Goal: Complete application form

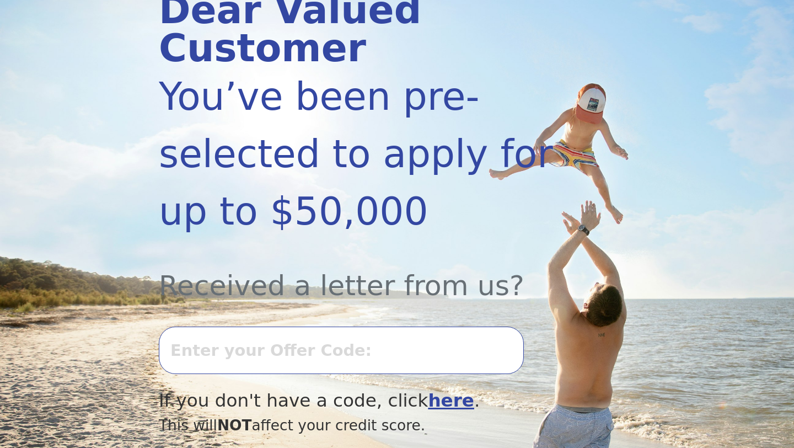
scroll to position [181, 0]
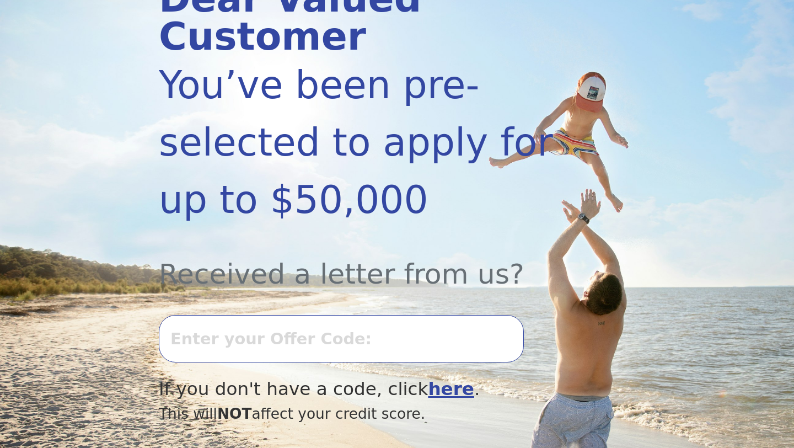
click at [281, 334] on input "text" at bounding box center [341, 338] width 365 height 47
click at [334, 338] on input "0716k-935888" at bounding box center [341, 338] width 365 height 47
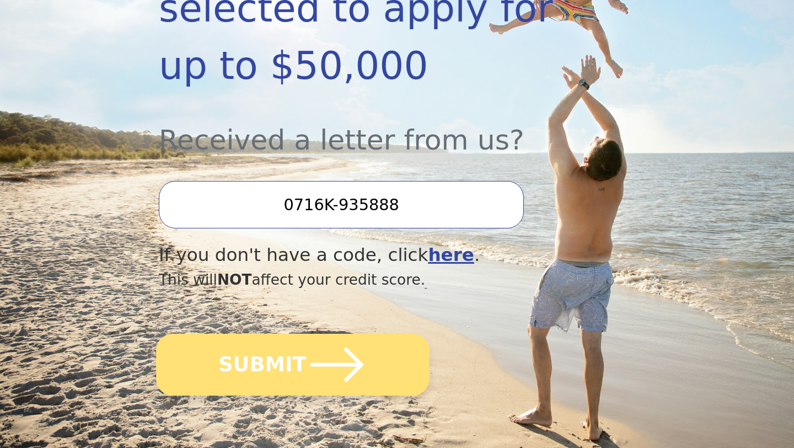
scroll to position [319, 0]
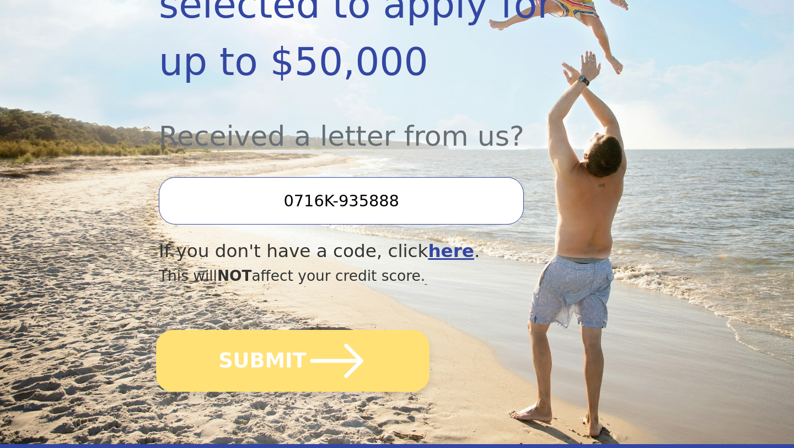
type input "0716K-935888"
click at [358, 366] on icon "submit" at bounding box center [337, 360] width 61 height 61
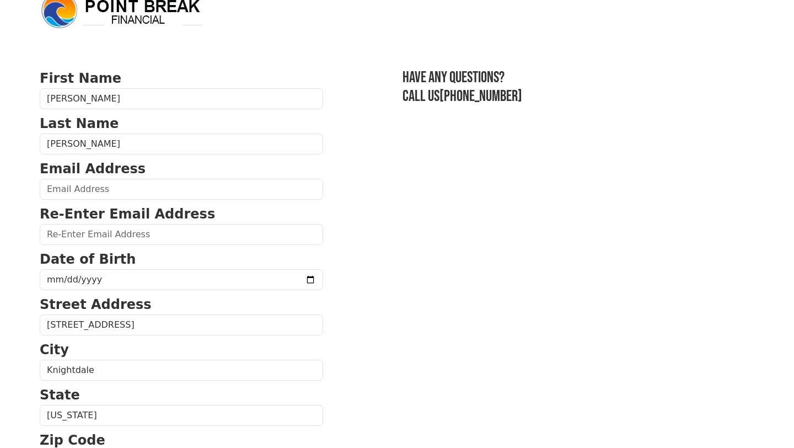
scroll to position [23, 0]
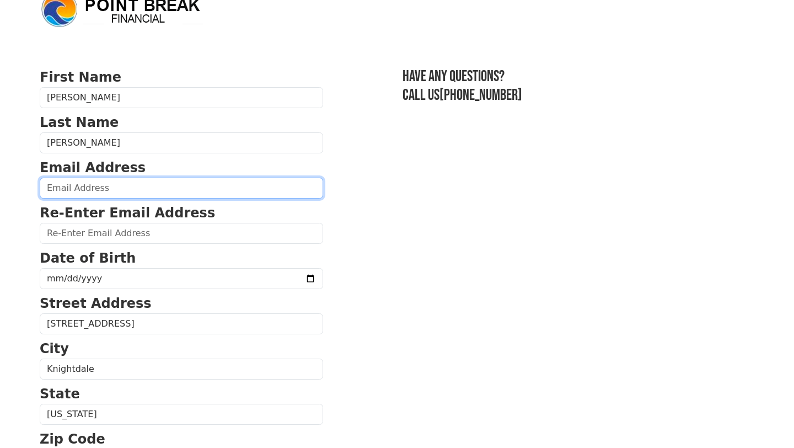
click at [93, 189] on input "email" at bounding box center [182, 188] width 284 height 21
type input "deshannonmorris7@gmail.com"
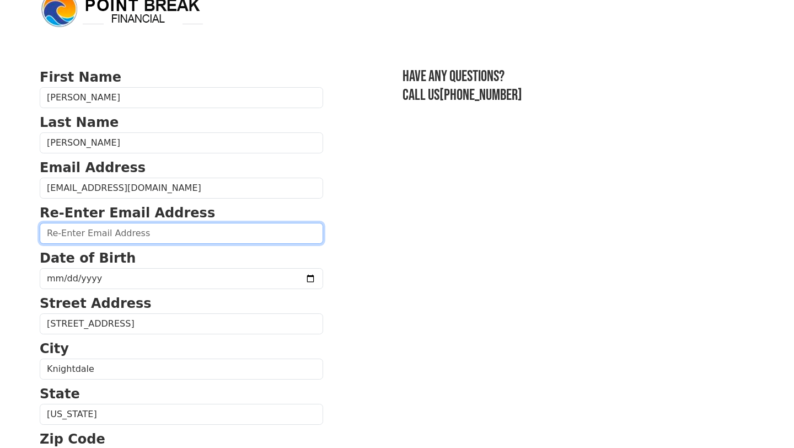
click at [116, 233] on input "email" at bounding box center [182, 233] width 284 height 21
click at [130, 237] on input "email" at bounding box center [182, 233] width 284 height 21
paste input "0800650095"
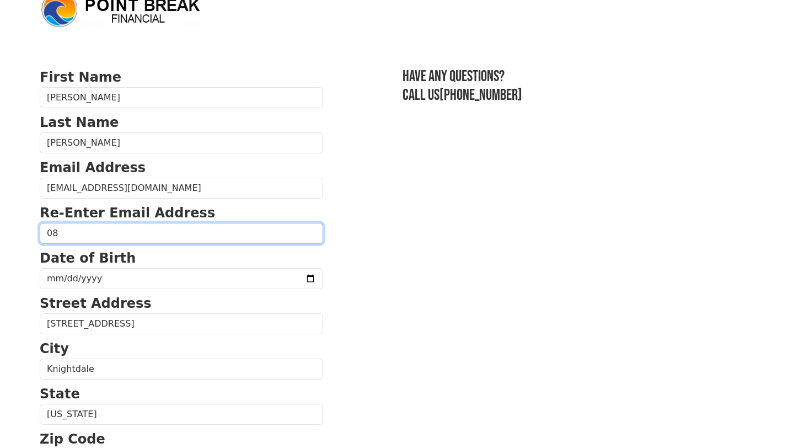
type input "0"
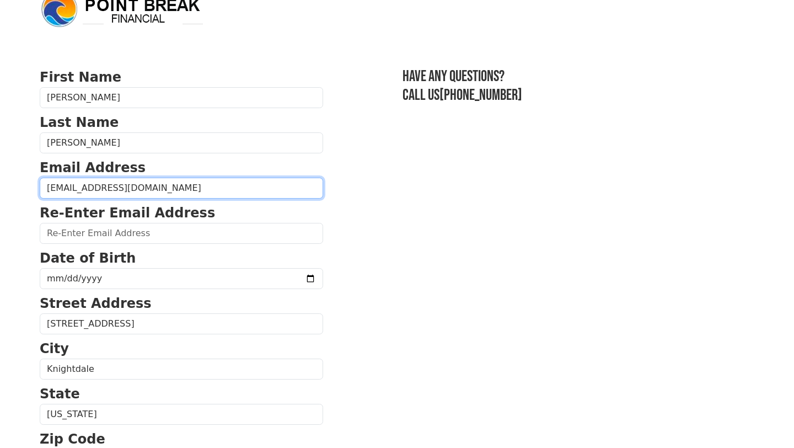
drag, startPoint x: 178, startPoint y: 186, endPoint x: 45, endPoint y: 185, distance: 133.0
click at [45, 185] on input "deshannonmorris7@gmail.com" at bounding box center [182, 188] width 284 height 21
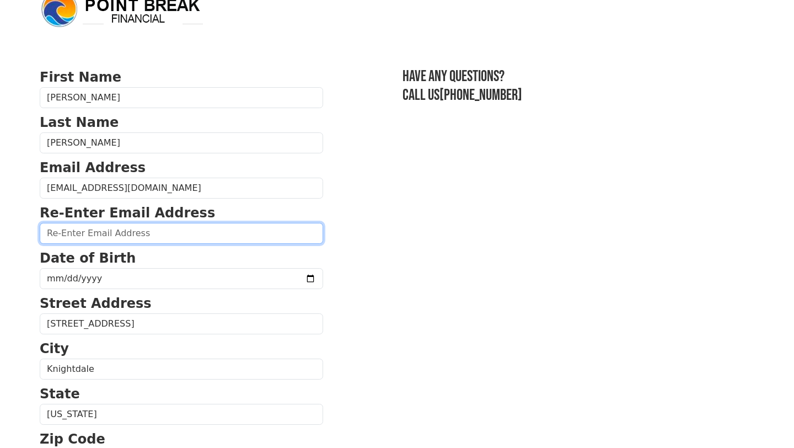
click at [90, 234] on input "email" at bounding box center [182, 233] width 284 height 21
paste input "deshannonmorris7@gmail.com"
type input "deshannonmorris7@gmail.com"
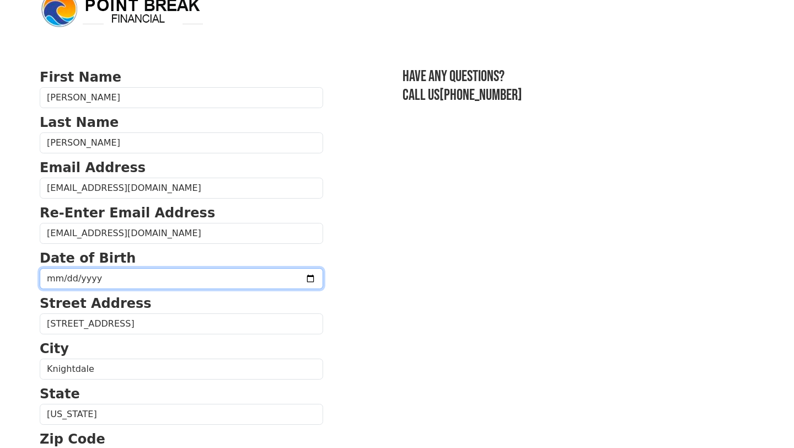
click at [120, 280] on input "date" at bounding box center [182, 278] width 284 height 21
type input "1972-10-21"
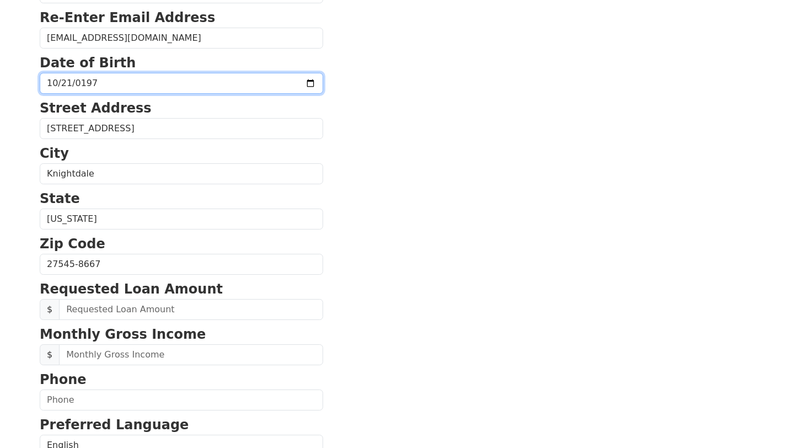
scroll to position [226, 0]
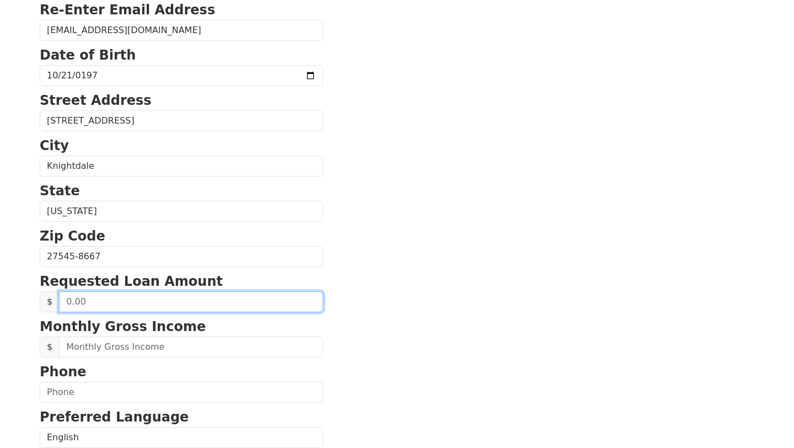
click at [136, 301] on input "text" at bounding box center [191, 301] width 264 height 21
click at [129, 302] on input "text" at bounding box center [191, 301] width 264 height 21
type input "50,000.00"
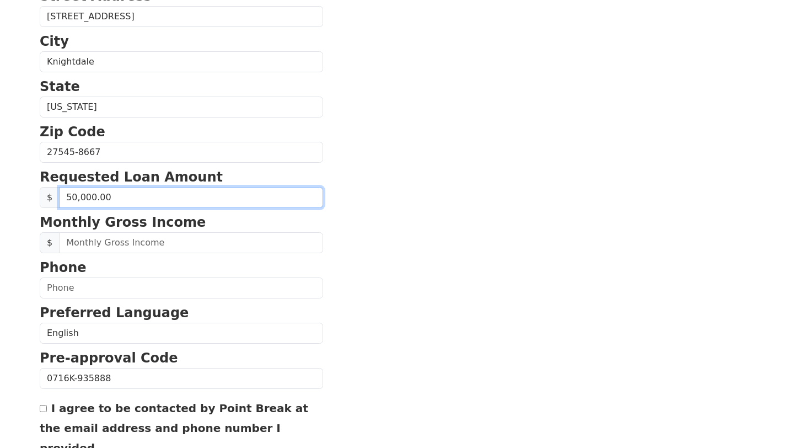
scroll to position [334, 0]
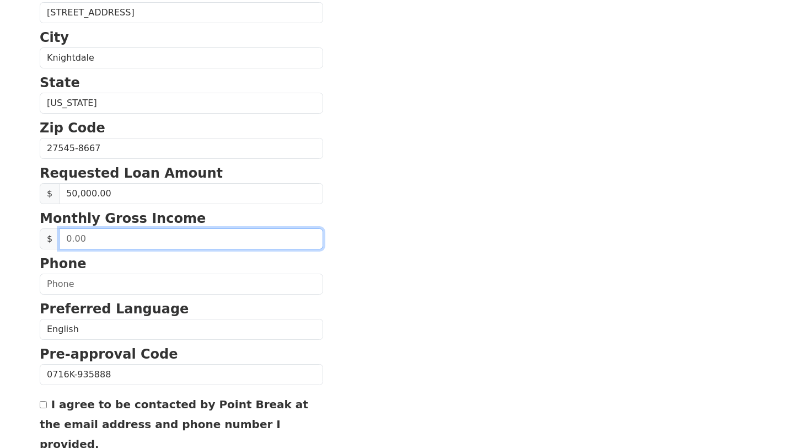
click at [151, 243] on input "text" at bounding box center [191, 238] width 264 height 21
type input "7,750.00"
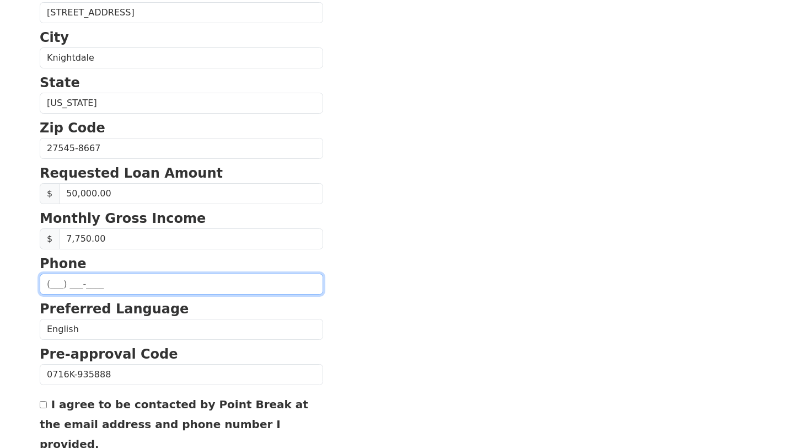
click at [122, 285] on input "text" at bounding box center [182, 284] width 284 height 21
type input "(919) 819-4134"
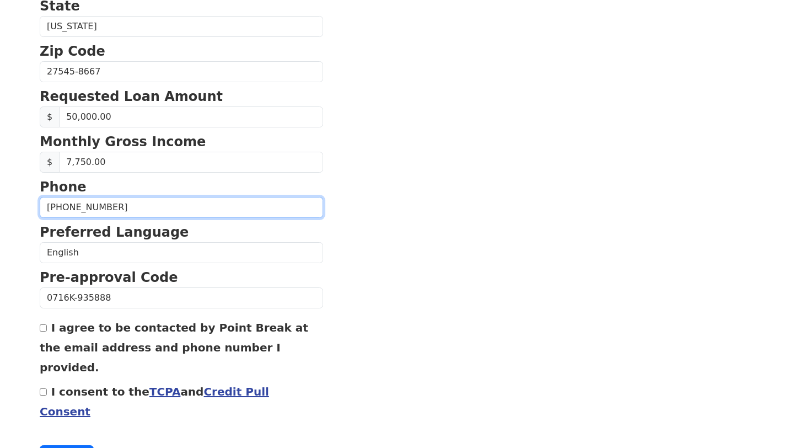
scroll to position [430, 0]
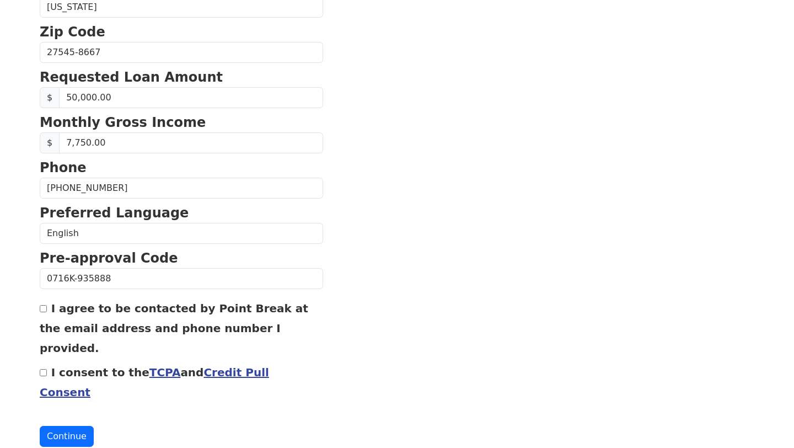
click at [45, 310] on input "I agree to be contacted by Point Break at the email address and phone number I …" at bounding box center [43, 308] width 7 height 7
checkbox input "true"
click at [45, 369] on input "I consent to the TCPA and Credit Pull Consent" at bounding box center [43, 372] width 7 height 7
checkbox input "true"
click at [72, 426] on button "Continue" at bounding box center [67, 436] width 54 height 21
